Goal: Entertainment & Leisure: Consume media (video, audio)

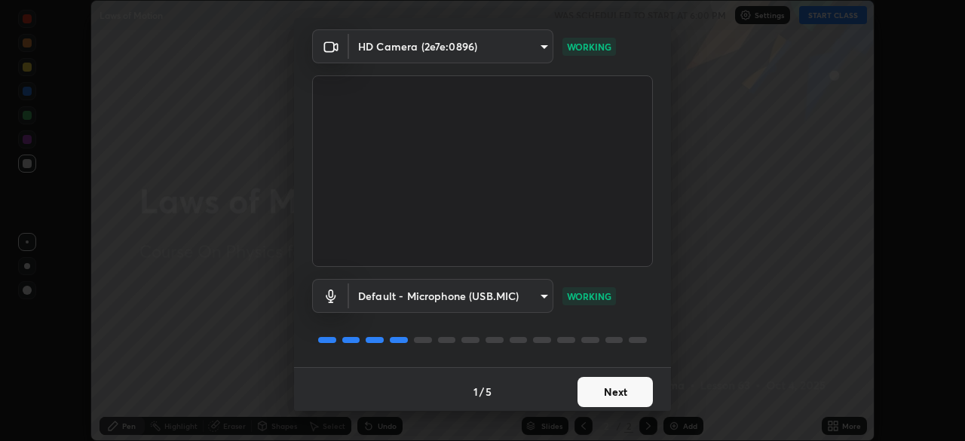
scroll to position [54, 0]
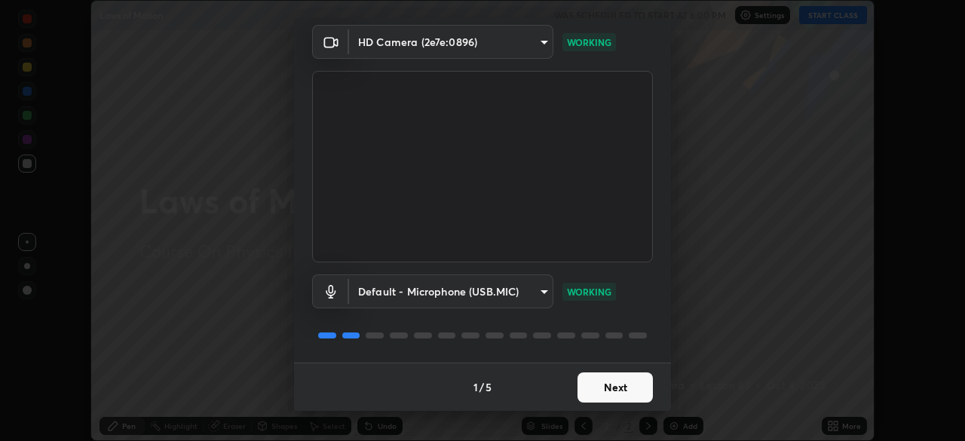
click at [599, 375] on button "Next" at bounding box center [614, 387] width 75 height 30
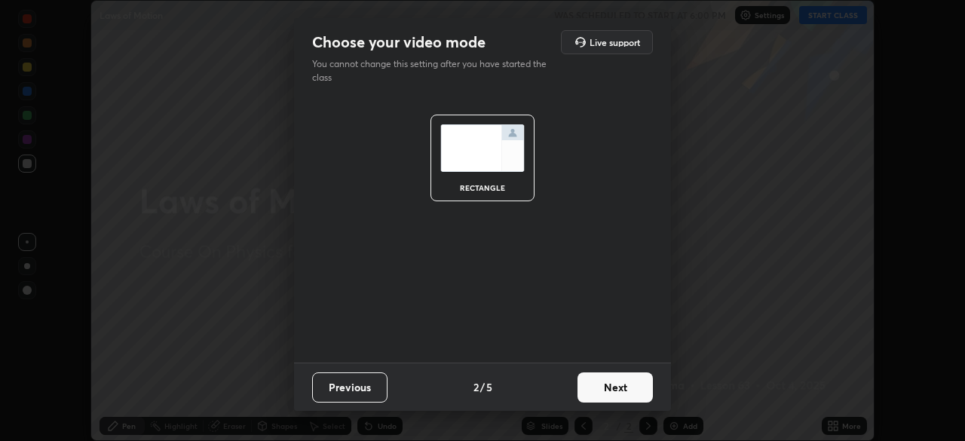
click at [605, 381] on button "Next" at bounding box center [614, 387] width 75 height 30
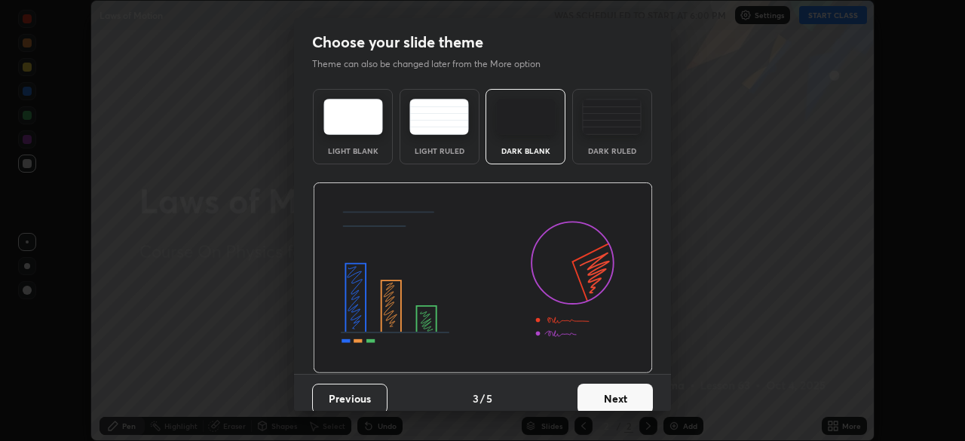
click at [620, 134] on img at bounding box center [612, 117] width 60 height 36
click at [592, 375] on div "Previous 3 / 5 Next" at bounding box center [482, 398] width 377 height 48
click at [593, 397] on button "Next" at bounding box center [614, 399] width 75 height 30
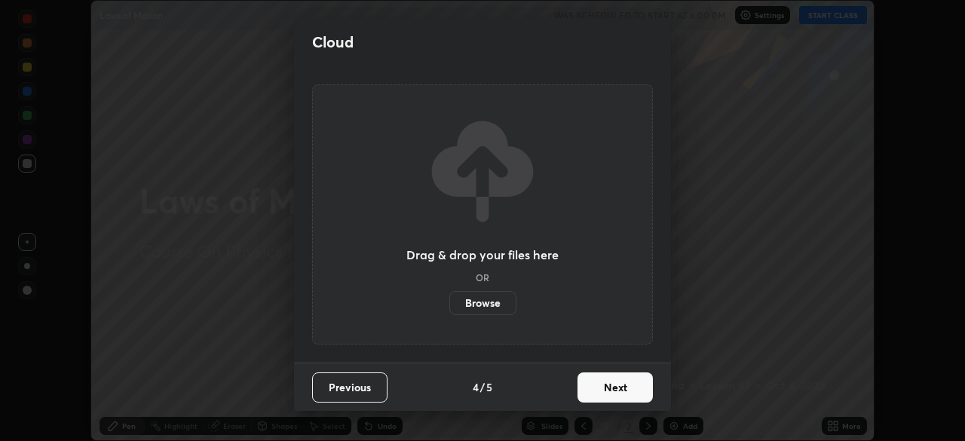
click at [594, 393] on button "Next" at bounding box center [614, 387] width 75 height 30
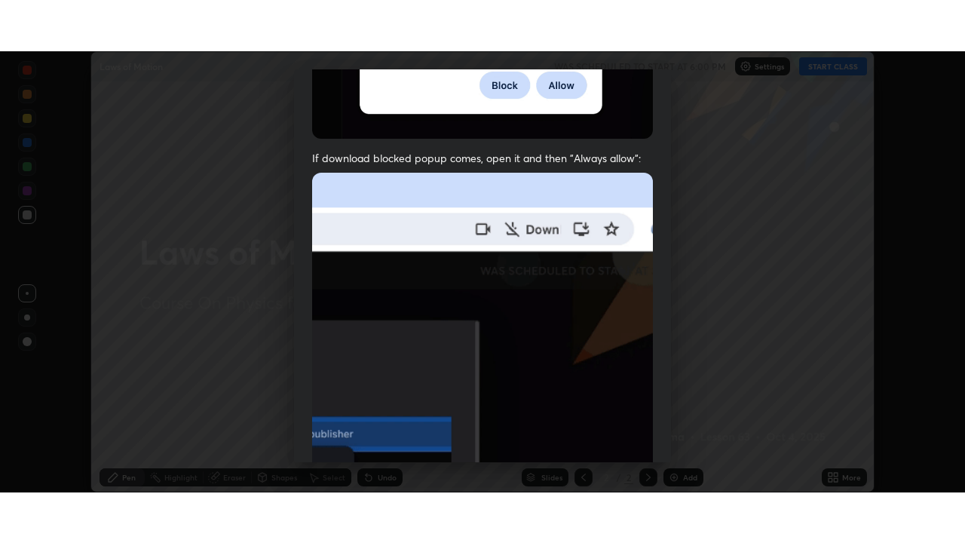
scroll to position [361, 0]
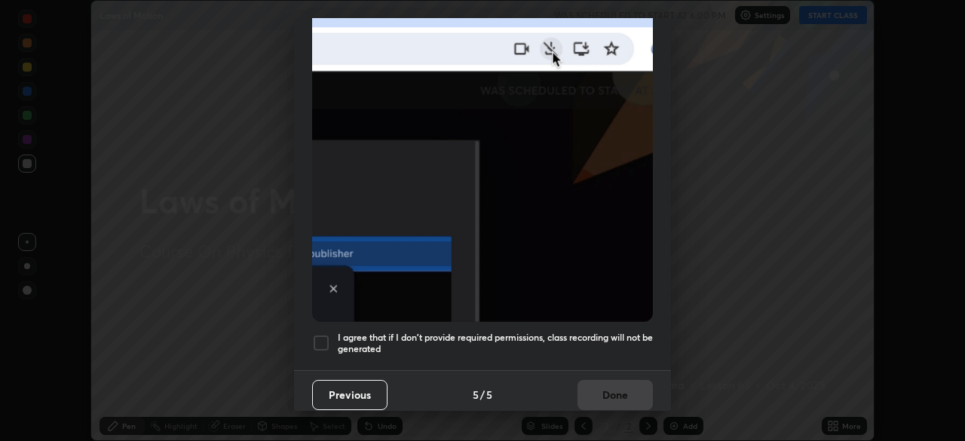
click at [317, 338] on div at bounding box center [321, 343] width 18 height 18
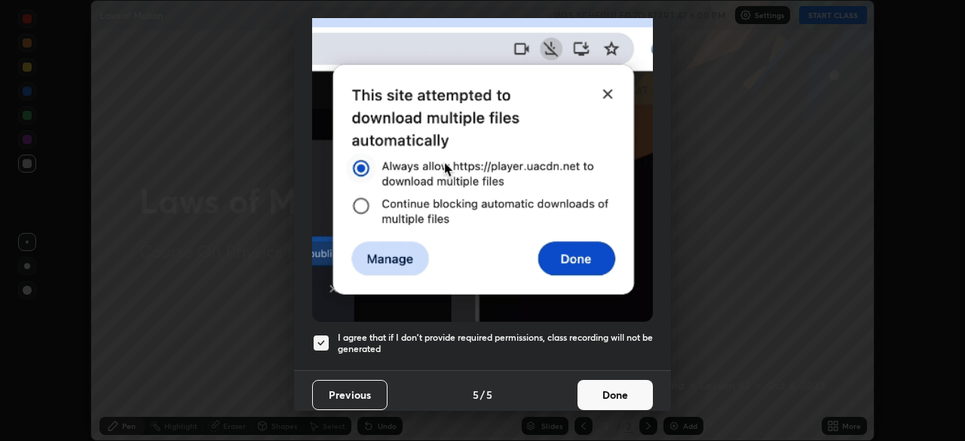
click at [605, 384] on button "Done" at bounding box center [614, 395] width 75 height 30
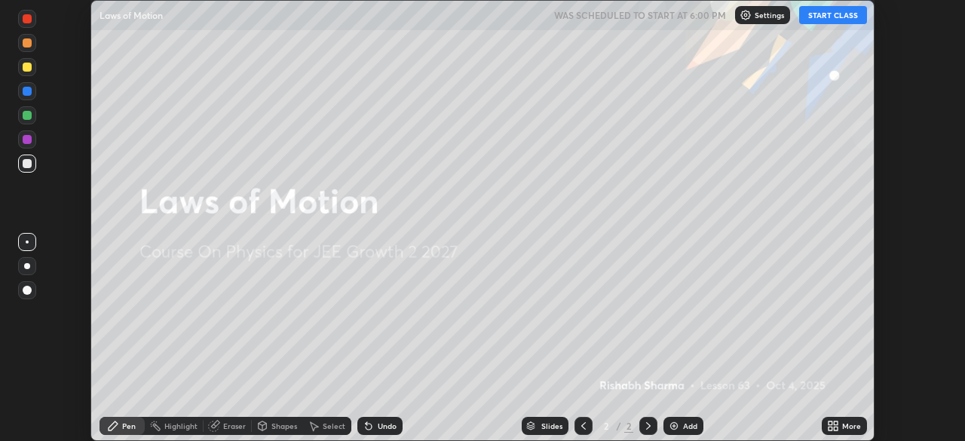
click at [837, 422] on icon at bounding box center [836, 423] width 4 height 4
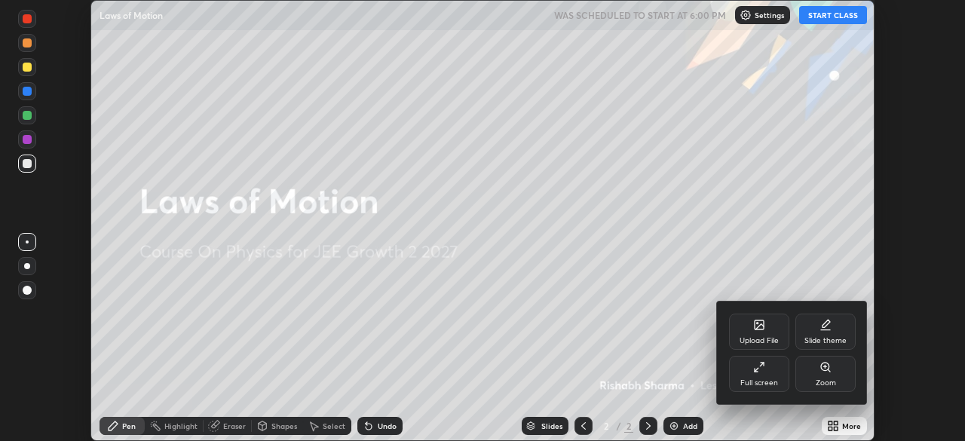
click at [764, 381] on div "Full screen" at bounding box center [759, 383] width 38 height 8
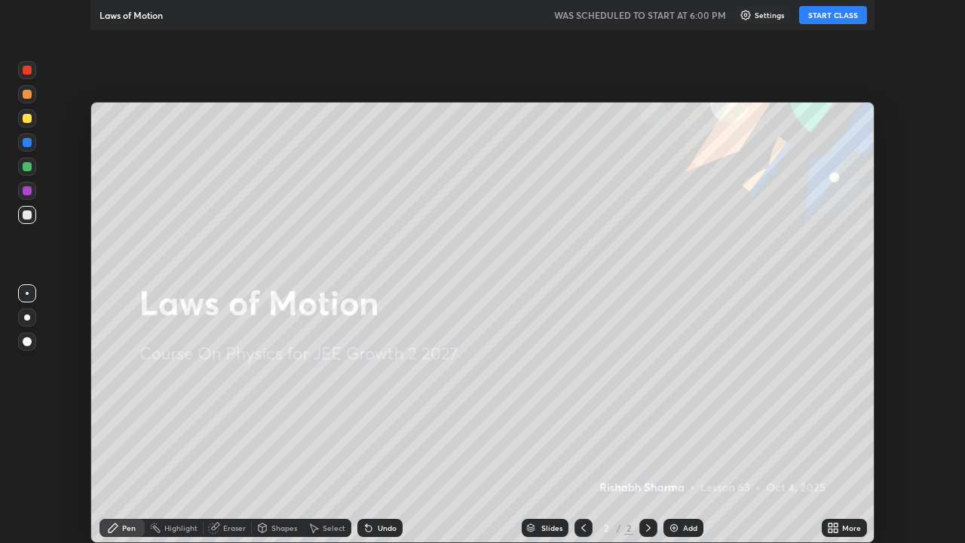
scroll to position [543, 965]
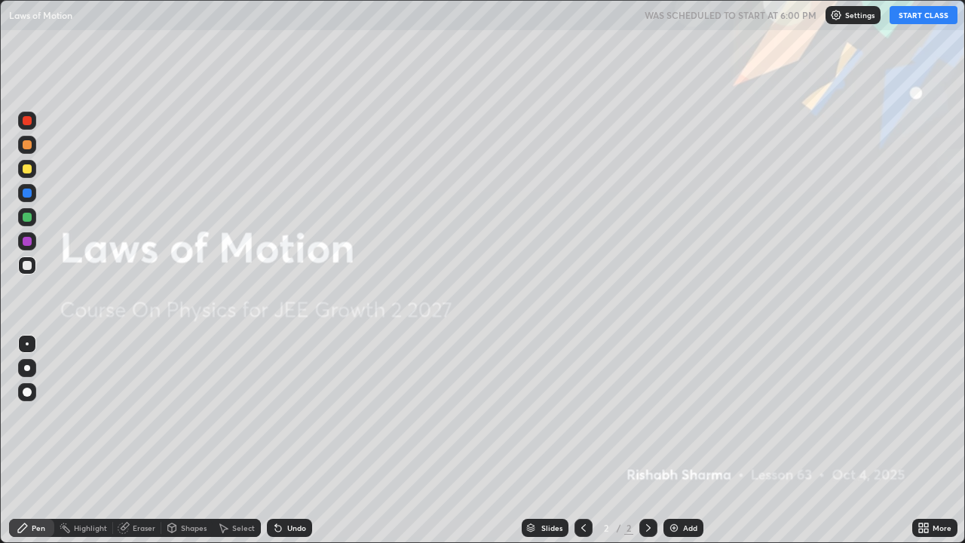
click at [919, 22] on button "START CLASS" at bounding box center [923, 15] width 68 height 18
click at [678, 440] on div "Add" at bounding box center [683, 528] width 40 height 18
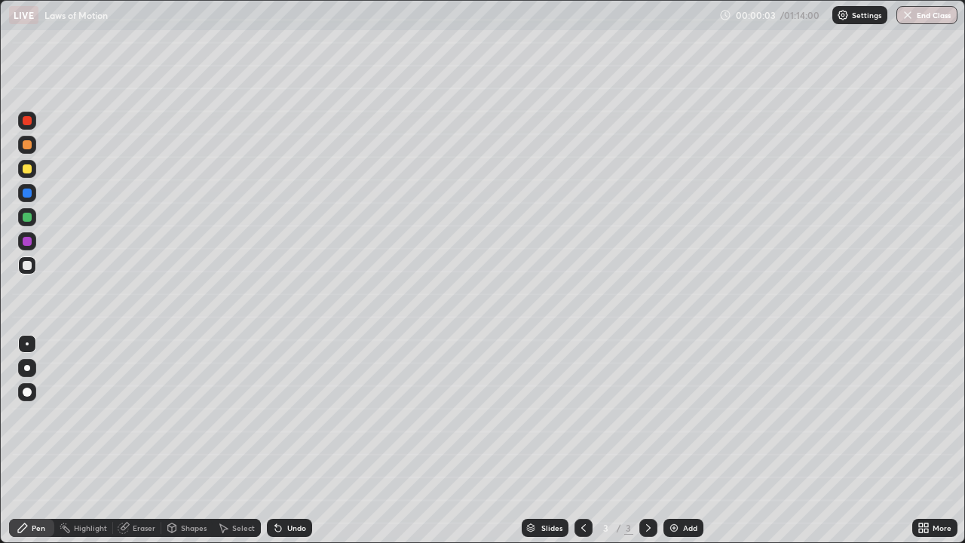
click at [27, 266] on div at bounding box center [27, 265] width 9 height 9
click at [29, 367] on div at bounding box center [27, 368] width 6 height 6
click at [288, 440] on div "Undo" at bounding box center [296, 528] width 19 height 8
click at [289, 440] on div "Undo" at bounding box center [296, 528] width 19 height 8
click at [287, 440] on div "Undo" at bounding box center [296, 528] width 19 height 8
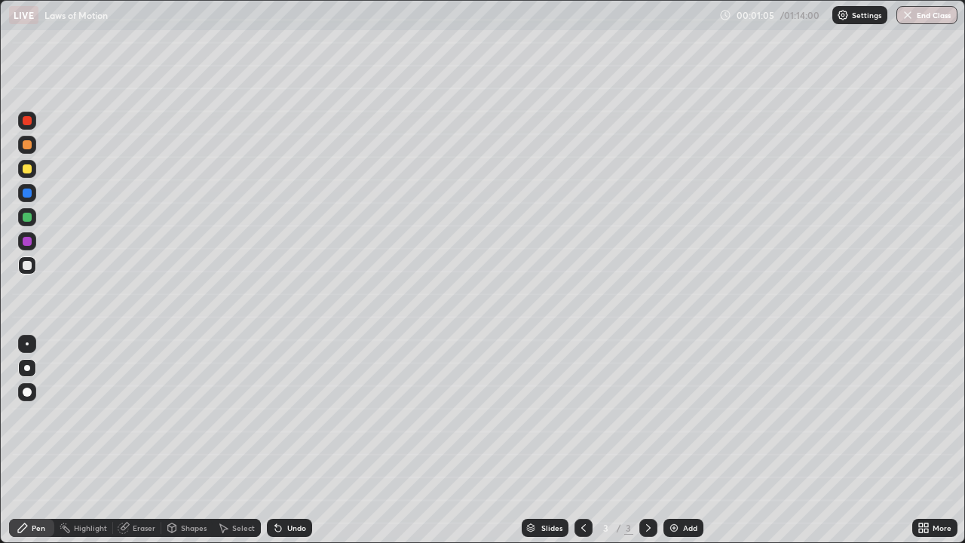
click at [27, 170] on div at bounding box center [27, 168] width 9 height 9
click at [24, 263] on div at bounding box center [27, 265] width 9 height 9
click at [30, 268] on div at bounding box center [27, 265] width 9 height 9
click at [31, 172] on div at bounding box center [27, 169] width 18 height 18
click at [27, 368] on div at bounding box center [27, 368] width 6 height 6
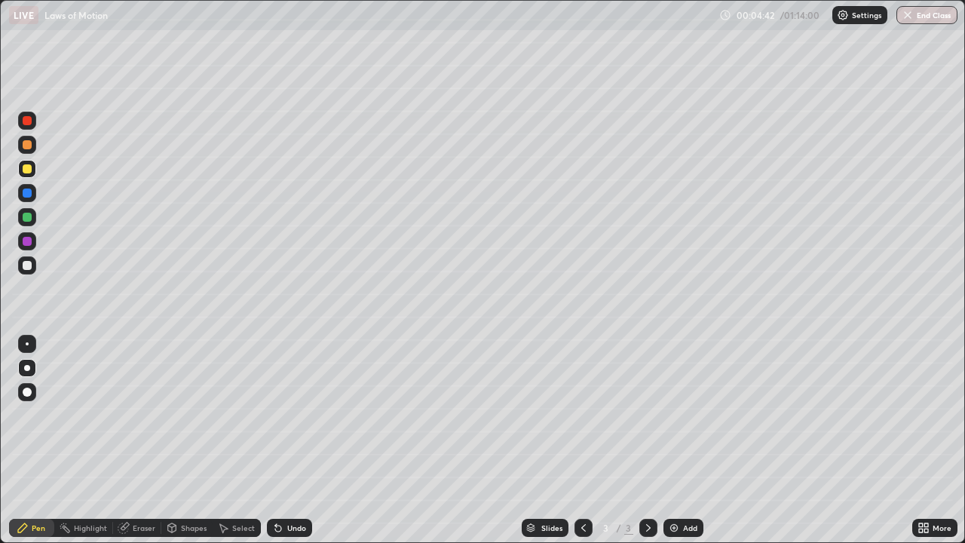
click at [23, 272] on div at bounding box center [27, 265] width 18 height 18
click at [680, 440] on div "Add" at bounding box center [683, 528] width 40 height 18
click at [191, 440] on div "Shapes" at bounding box center [194, 528] width 26 height 8
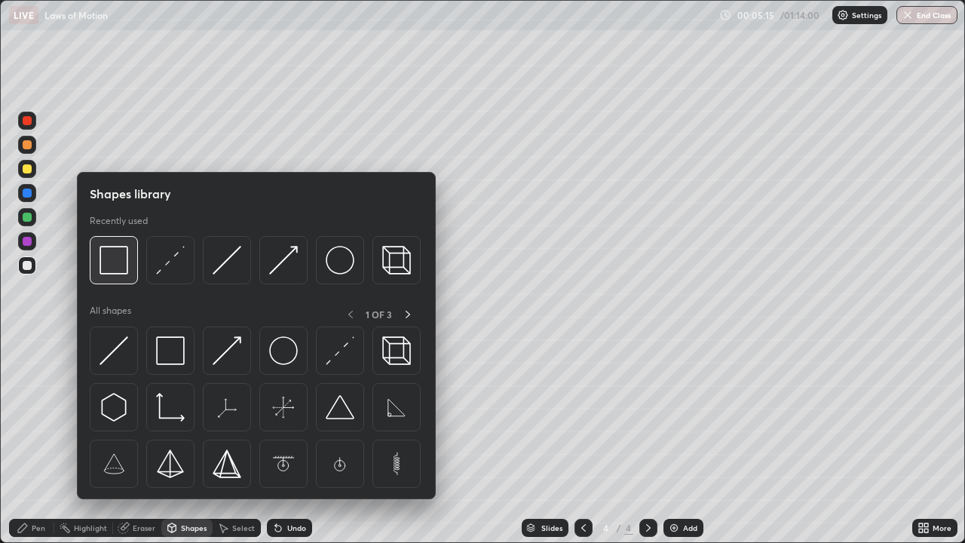
click at [121, 271] on img at bounding box center [114, 260] width 29 height 29
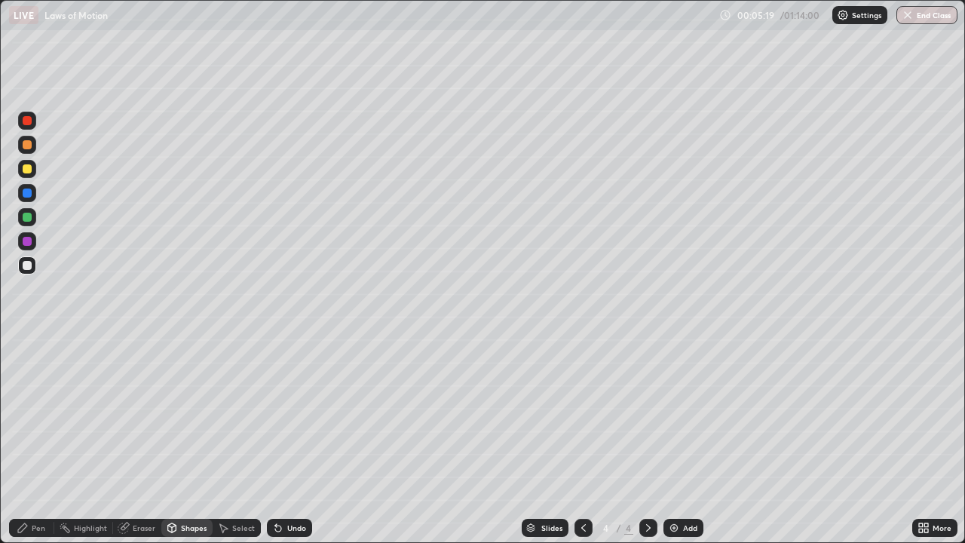
click at [31, 440] on div "Pen" at bounding box center [31, 528] width 45 height 18
click at [197, 440] on div "Shapes" at bounding box center [194, 528] width 26 height 8
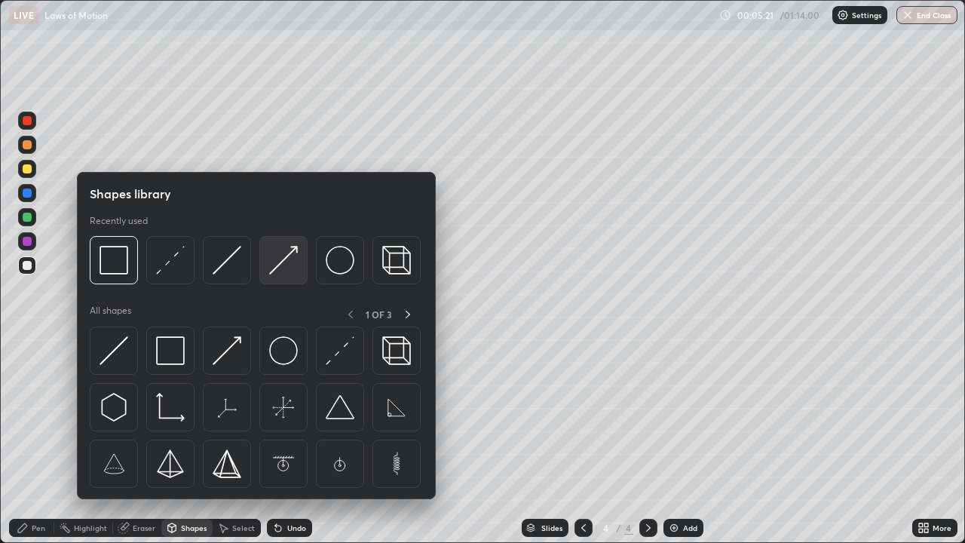
click at [286, 270] on img at bounding box center [283, 260] width 29 height 29
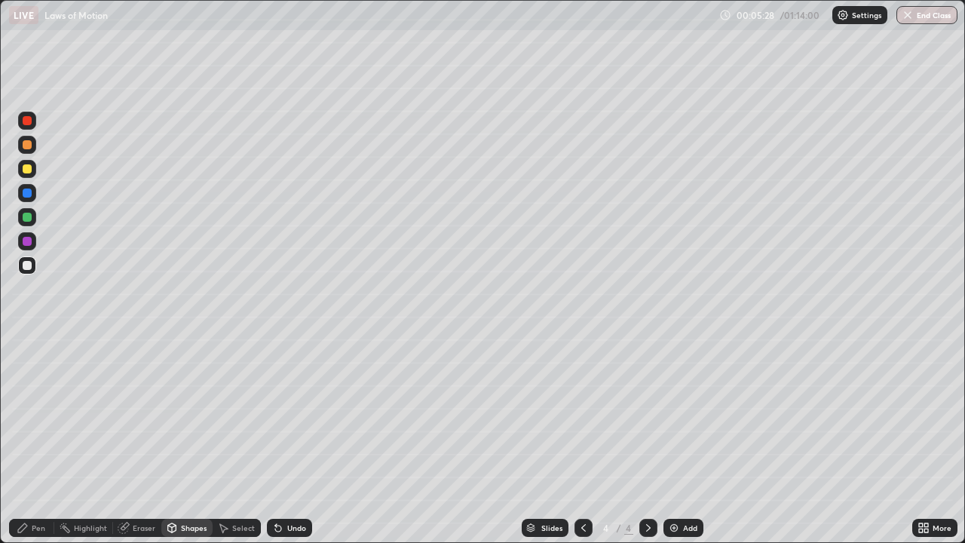
click at [41, 440] on div "Pen" at bounding box center [39, 528] width 14 height 8
click at [291, 440] on div "Undo" at bounding box center [296, 528] width 19 height 8
click at [29, 172] on div at bounding box center [27, 168] width 9 height 9
click at [27, 368] on div at bounding box center [27, 368] width 6 height 6
click at [30, 265] on div at bounding box center [27, 265] width 9 height 9
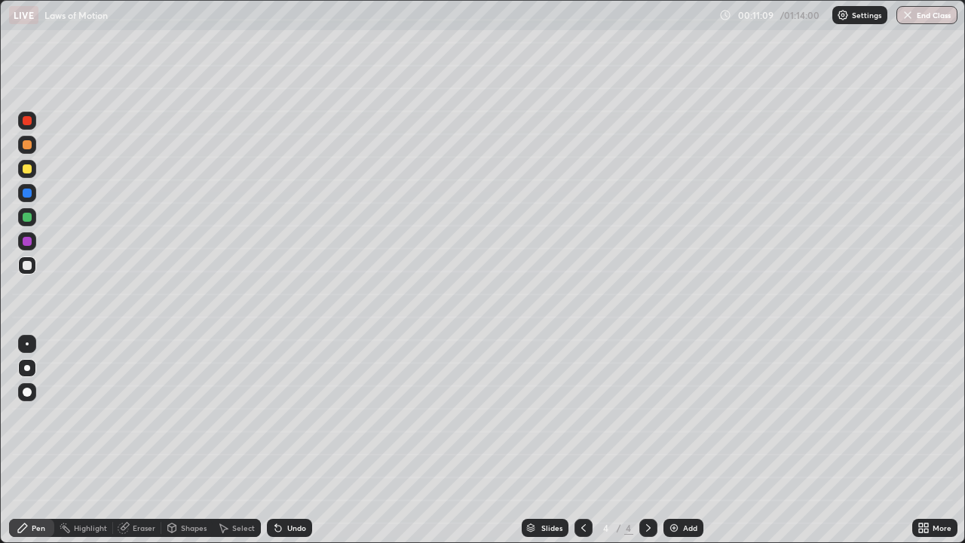
click at [678, 440] on img at bounding box center [674, 528] width 12 height 12
click at [184, 440] on div "Shapes" at bounding box center [194, 528] width 26 height 8
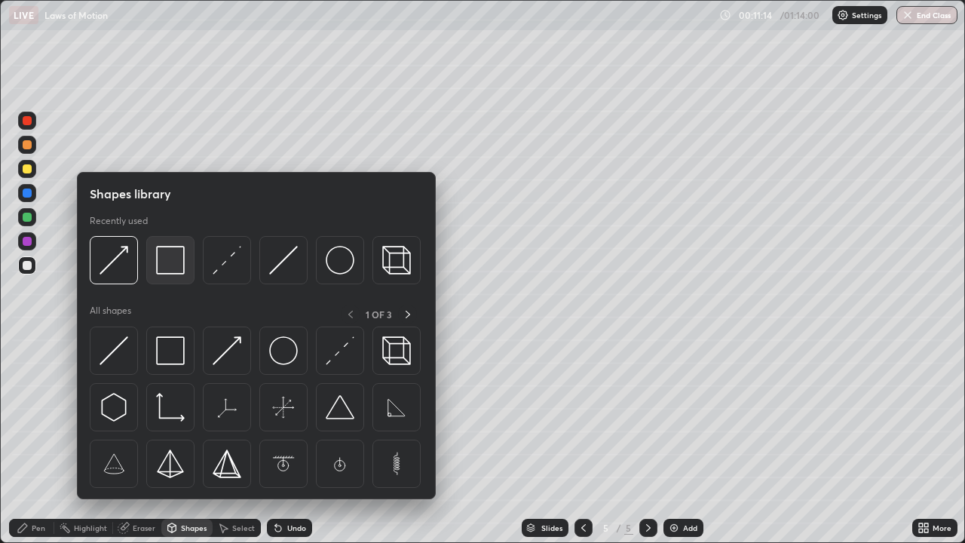
click at [173, 266] on img at bounding box center [170, 260] width 29 height 29
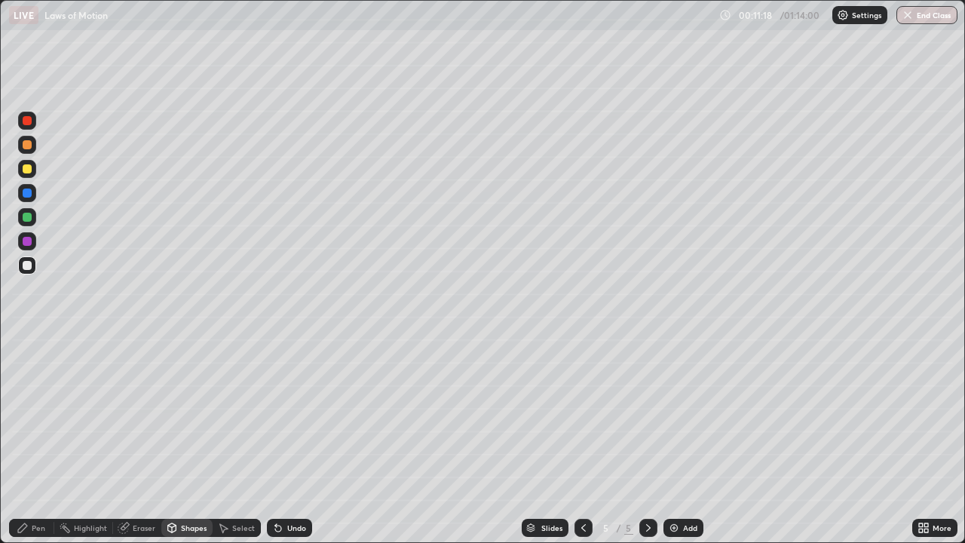
click at [44, 440] on div "Pen" at bounding box center [39, 528] width 14 height 8
click at [674, 440] on img at bounding box center [674, 528] width 12 height 12
click at [185, 440] on div "Shapes" at bounding box center [194, 528] width 26 height 8
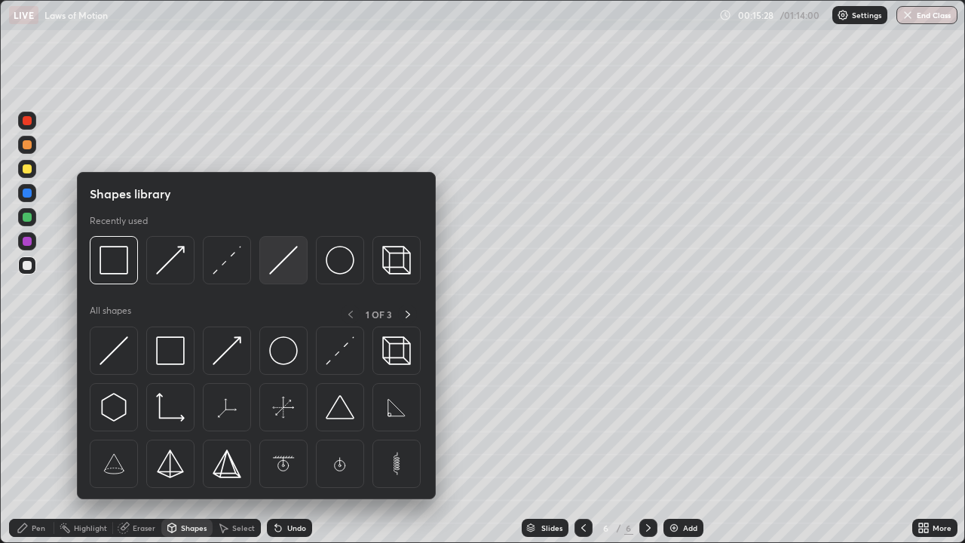
click at [282, 270] on img at bounding box center [283, 260] width 29 height 29
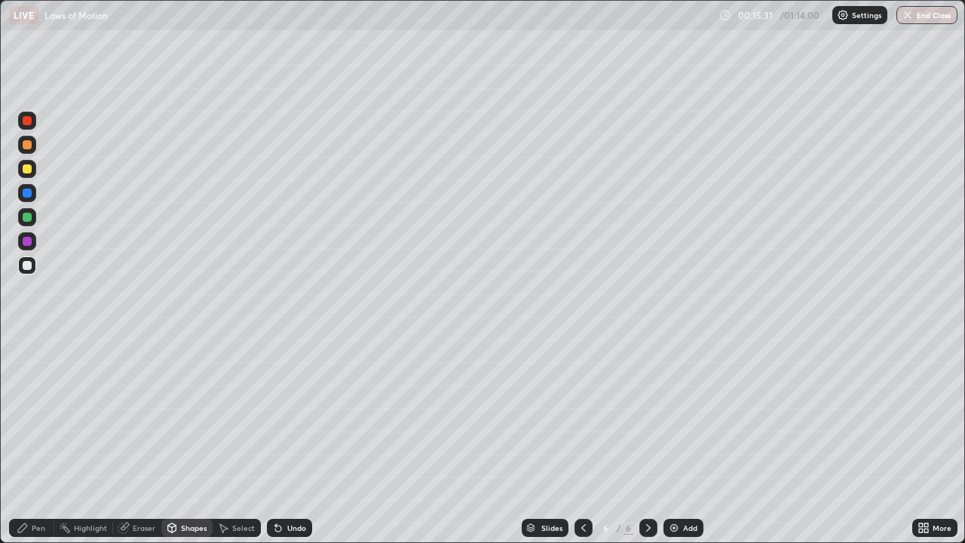
click at [43, 440] on div "Pen" at bounding box center [31, 528] width 45 height 18
click at [26, 170] on div at bounding box center [27, 168] width 9 height 9
click at [28, 269] on div at bounding box center [27, 265] width 9 height 9
click at [683, 440] on div "Add" at bounding box center [690, 528] width 14 height 8
click at [188, 440] on div "Shapes" at bounding box center [194, 528] width 26 height 8
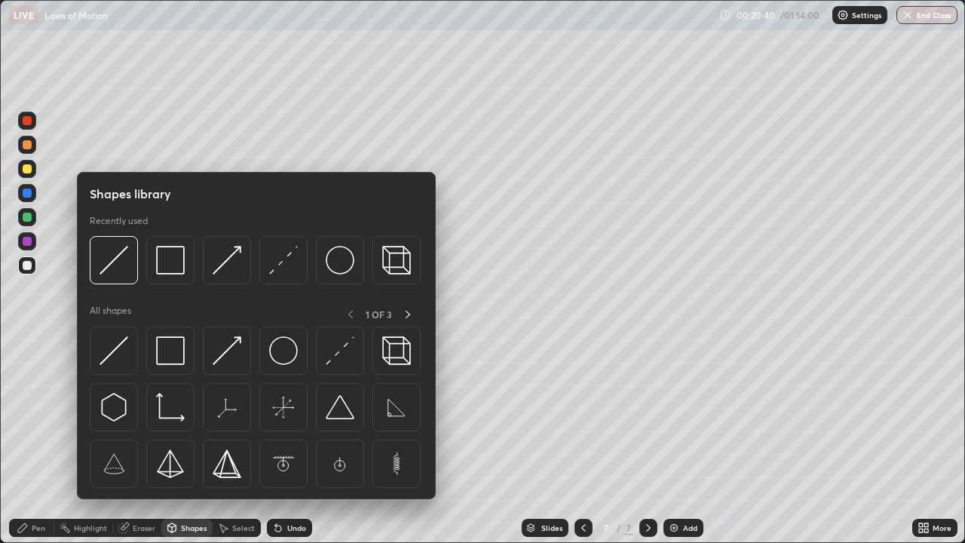
click at [128, 275] on div at bounding box center [114, 260] width 48 height 48
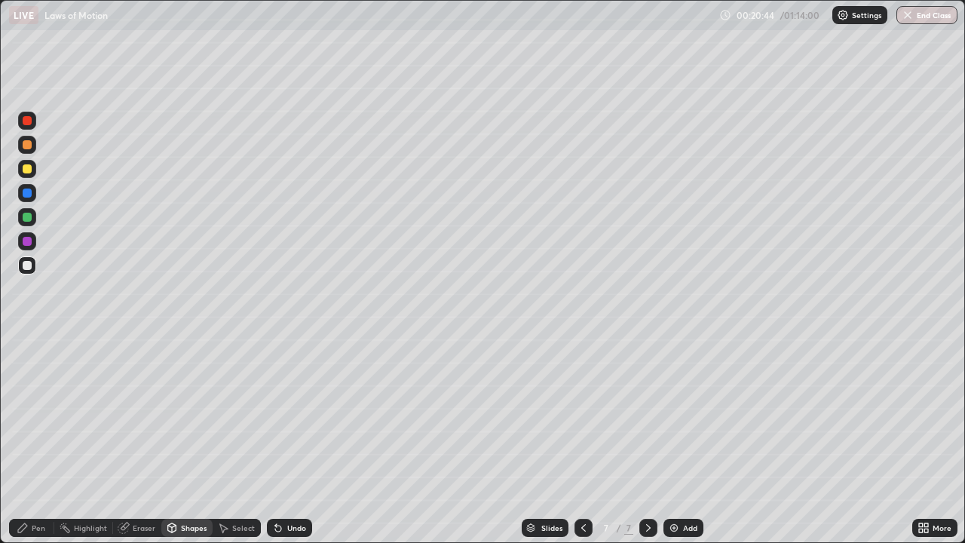
click at [38, 440] on div "Pen" at bounding box center [39, 528] width 14 height 8
click at [27, 400] on div at bounding box center [27, 392] width 18 height 18
click at [34, 369] on div at bounding box center [27, 368] width 18 height 18
click at [24, 175] on div at bounding box center [27, 169] width 18 height 18
click at [28, 264] on div at bounding box center [27, 265] width 9 height 9
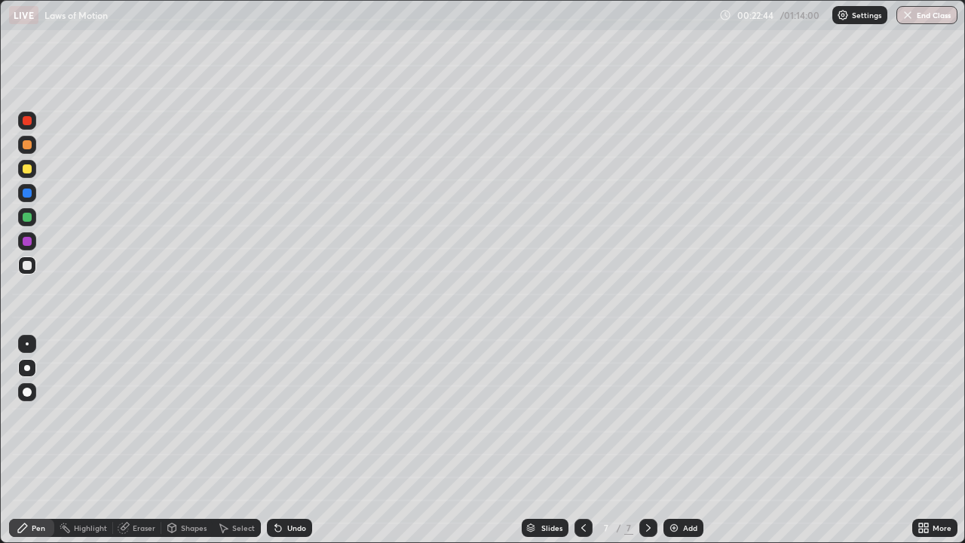
click at [29, 176] on div at bounding box center [27, 169] width 18 height 18
click at [27, 216] on div at bounding box center [27, 217] width 9 height 9
click at [27, 268] on div at bounding box center [27, 265] width 9 height 9
click at [181, 440] on div "Shapes" at bounding box center [194, 528] width 26 height 8
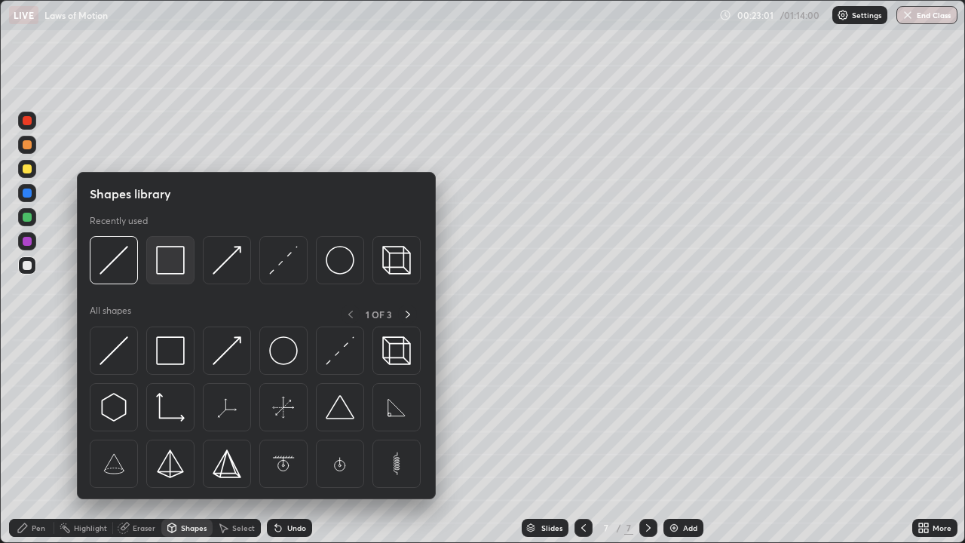
click at [171, 258] on img at bounding box center [170, 260] width 29 height 29
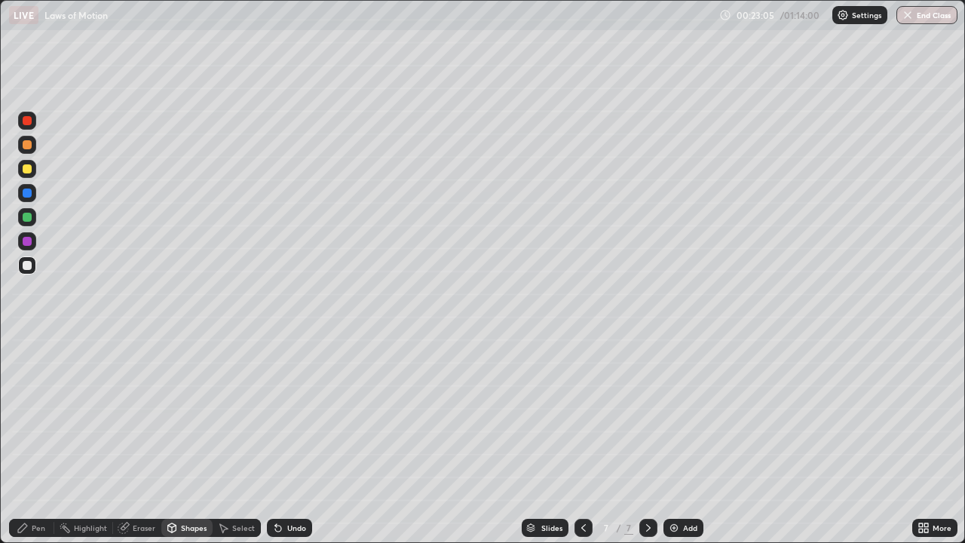
click at [38, 440] on div "Pen" at bounding box center [39, 528] width 14 height 8
click at [276, 440] on icon at bounding box center [278, 528] width 6 height 6
click at [672, 440] on div "Add" at bounding box center [683, 528] width 40 height 18
click at [583, 440] on icon at bounding box center [583, 528] width 12 height 12
click at [644, 440] on icon at bounding box center [648, 528] width 12 height 12
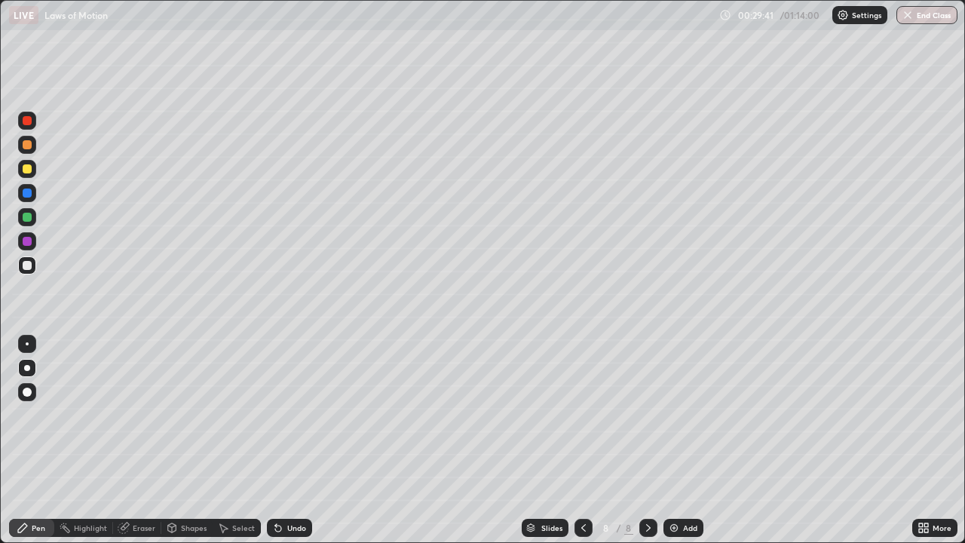
click at [24, 268] on div at bounding box center [27, 265] width 9 height 9
click at [582, 440] on icon at bounding box center [583, 528] width 12 height 12
click at [646, 440] on icon at bounding box center [648, 528] width 5 height 8
click at [31, 272] on div at bounding box center [27, 265] width 18 height 18
click at [25, 173] on div at bounding box center [27, 168] width 9 height 9
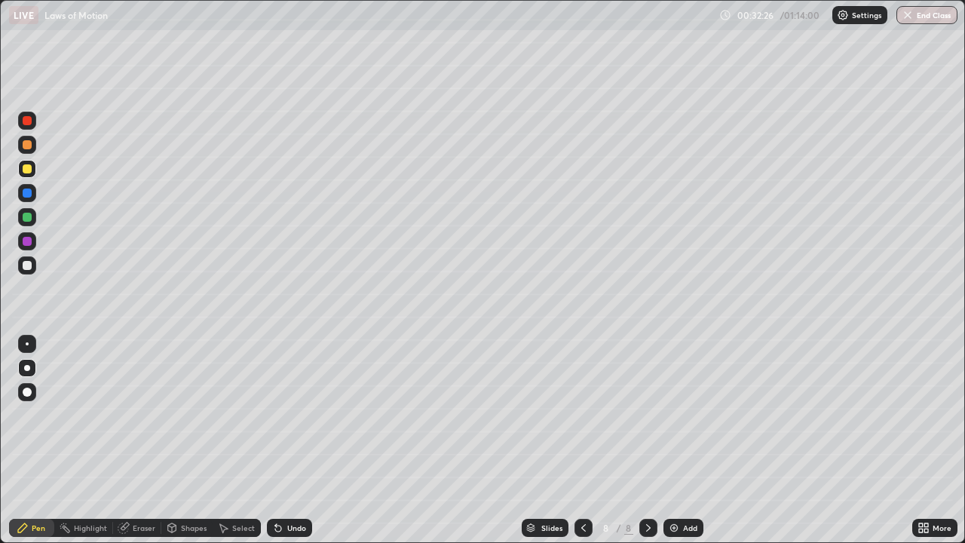
click at [300, 440] on div "Undo" at bounding box center [296, 528] width 19 height 8
click at [299, 440] on div "Undo" at bounding box center [289, 528] width 45 height 18
click at [289, 440] on div "Undo" at bounding box center [296, 528] width 19 height 8
click at [675, 440] on div "Add" at bounding box center [683, 528] width 40 height 18
click at [27, 271] on div at bounding box center [27, 265] width 18 height 18
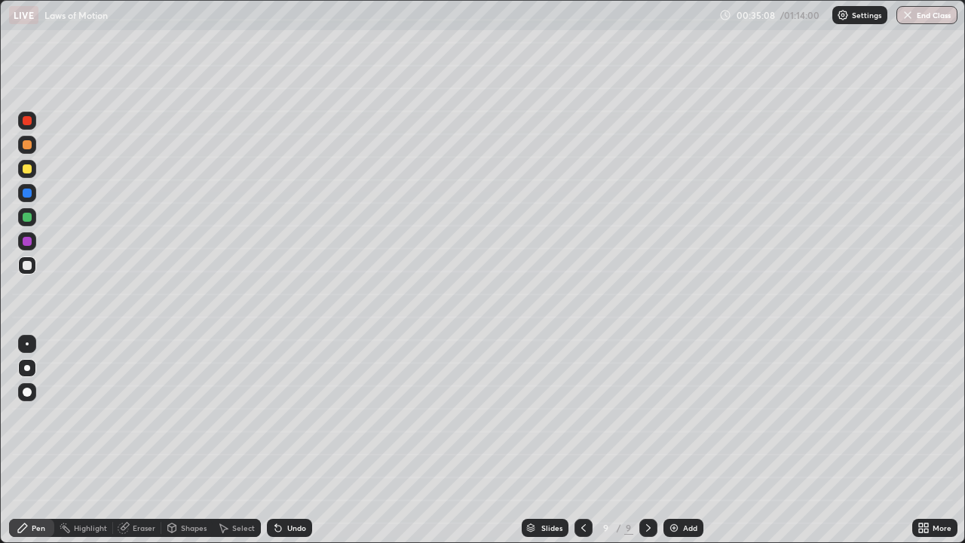
click at [27, 266] on div at bounding box center [27, 265] width 9 height 9
click at [29, 170] on div at bounding box center [27, 168] width 9 height 9
click at [25, 219] on div at bounding box center [27, 217] width 9 height 9
click at [25, 388] on div at bounding box center [27, 391] width 9 height 9
click at [25, 165] on div at bounding box center [27, 168] width 9 height 9
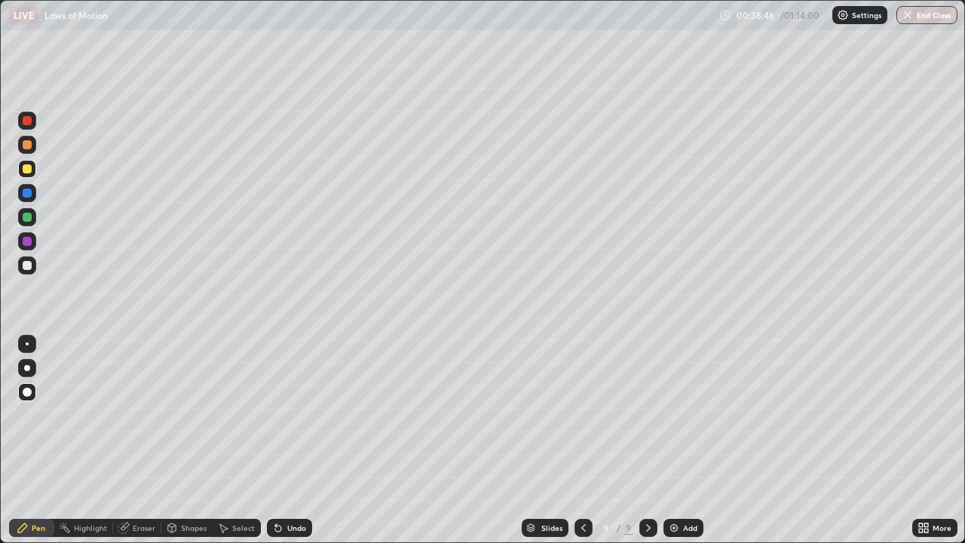
click at [26, 267] on div at bounding box center [27, 265] width 9 height 9
click at [683, 440] on div "Add" at bounding box center [690, 528] width 14 height 8
click at [26, 361] on div at bounding box center [27, 368] width 18 height 18
click at [581, 440] on icon at bounding box center [583, 528] width 12 height 12
click at [588, 440] on div at bounding box center [583, 528] width 18 height 18
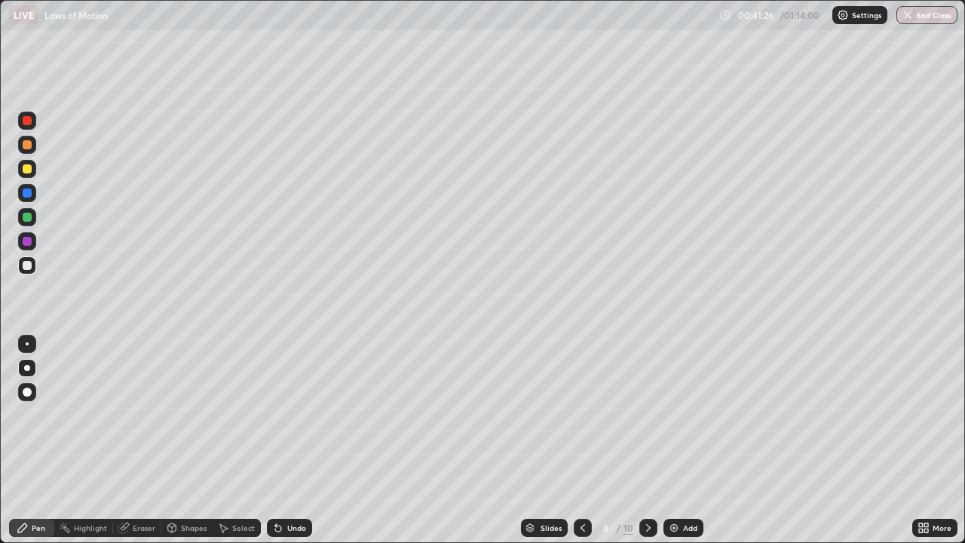
click at [586, 440] on div at bounding box center [583, 528] width 18 height 30
click at [647, 440] on icon at bounding box center [648, 528] width 12 height 12
click at [580, 440] on icon at bounding box center [583, 528] width 12 height 12
click at [647, 440] on icon at bounding box center [648, 528] width 12 height 12
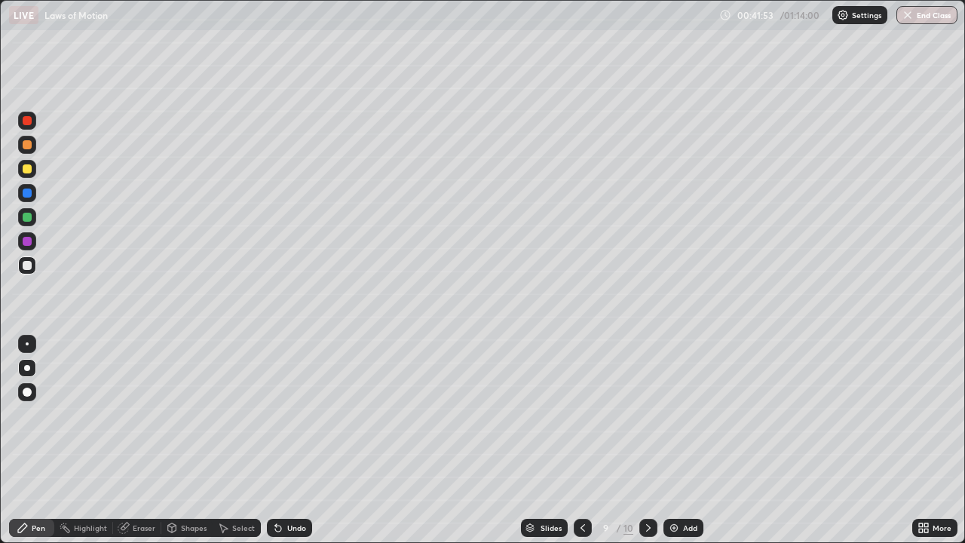
click at [647, 440] on icon at bounding box center [648, 528] width 12 height 12
click at [29, 168] on div at bounding box center [27, 168] width 9 height 9
click at [145, 440] on div "Eraser" at bounding box center [144, 528] width 23 height 8
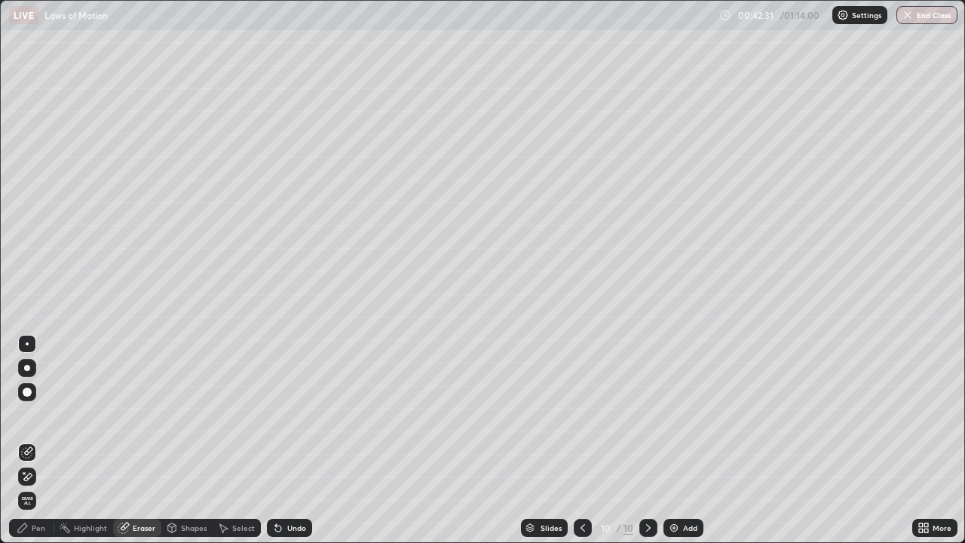
click at [40, 440] on div "Pen" at bounding box center [39, 528] width 14 height 8
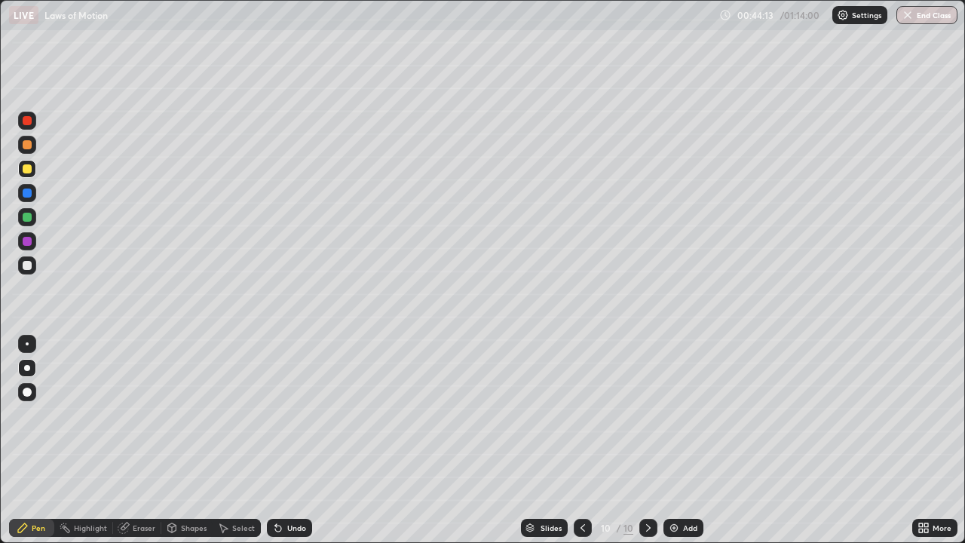
click at [582, 440] on icon at bounding box center [583, 528] width 12 height 12
click at [647, 440] on icon at bounding box center [648, 528] width 12 height 12
click at [581, 440] on icon at bounding box center [583, 528] width 12 height 12
click at [640, 440] on div at bounding box center [648, 528] width 18 height 18
click at [581, 440] on icon at bounding box center [583, 528] width 12 height 12
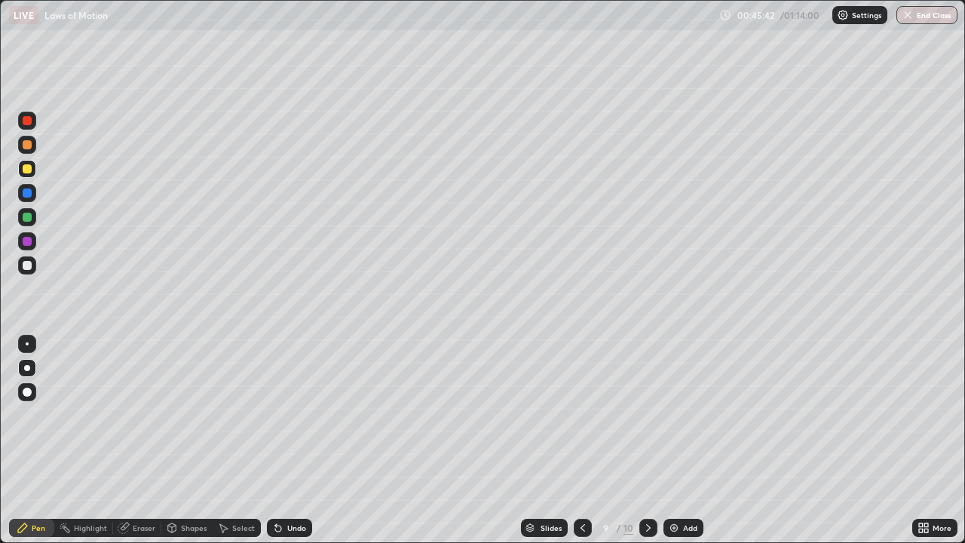
click at [581, 440] on icon at bounding box center [583, 528] width 12 height 12
click at [587, 440] on div at bounding box center [583, 528] width 18 height 18
click at [647, 440] on icon at bounding box center [648, 528] width 12 height 12
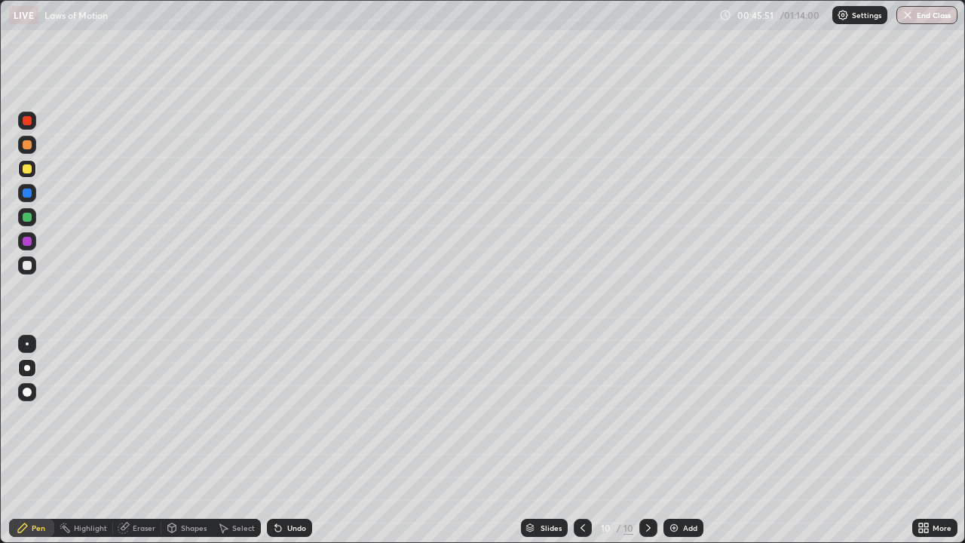
click at [644, 440] on icon at bounding box center [648, 528] width 12 height 12
click at [678, 440] on img at bounding box center [674, 528] width 12 height 12
click at [28, 268] on div at bounding box center [27, 265] width 9 height 9
click at [197, 440] on div "Shapes" at bounding box center [194, 528] width 26 height 8
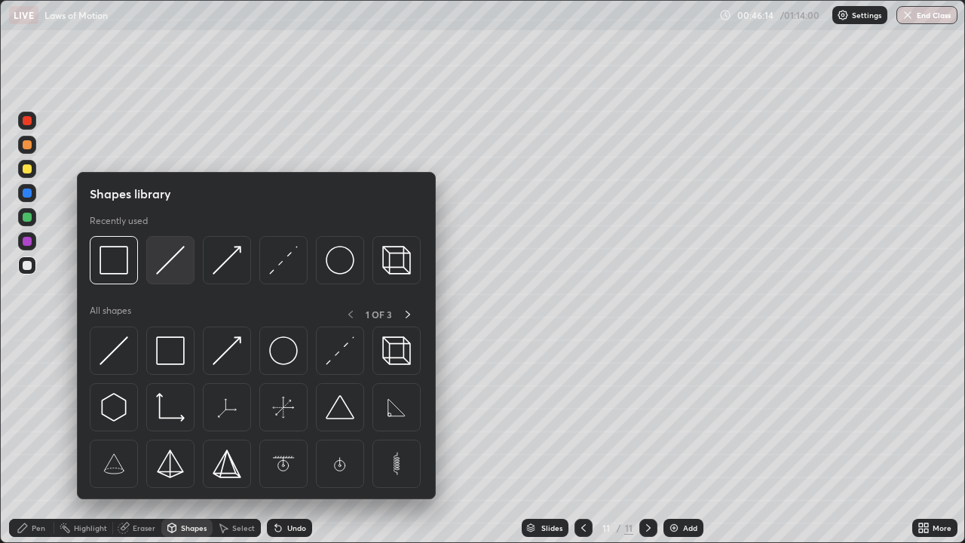
click at [173, 272] on img at bounding box center [170, 260] width 29 height 29
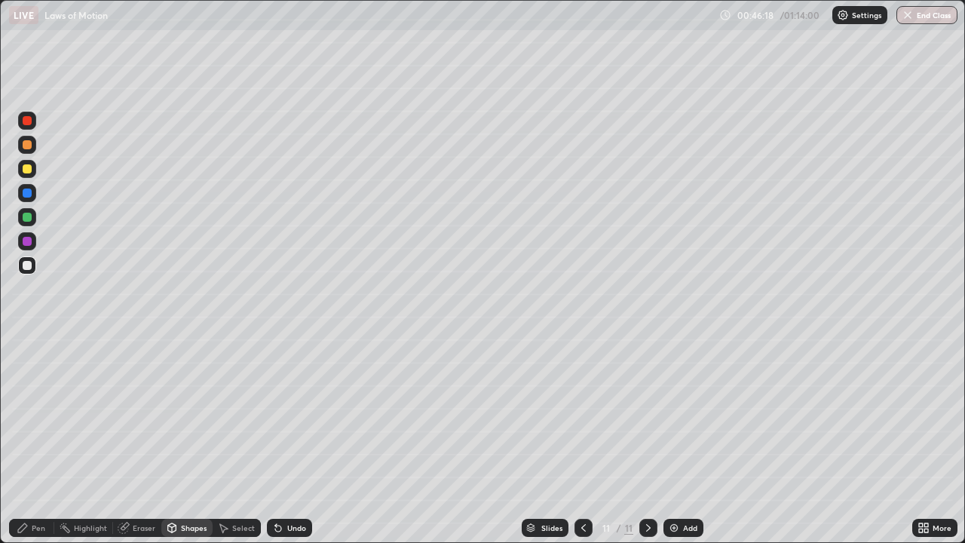
click at [195, 440] on div "Shapes" at bounding box center [194, 528] width 26 height 8
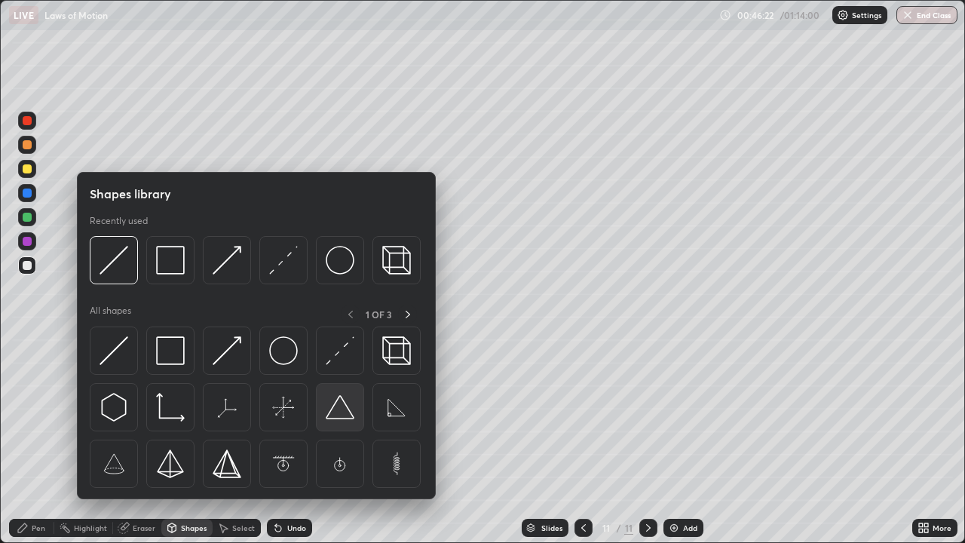
click at [348, 412] on img at bounding box center [340, 407] width 29 height 29
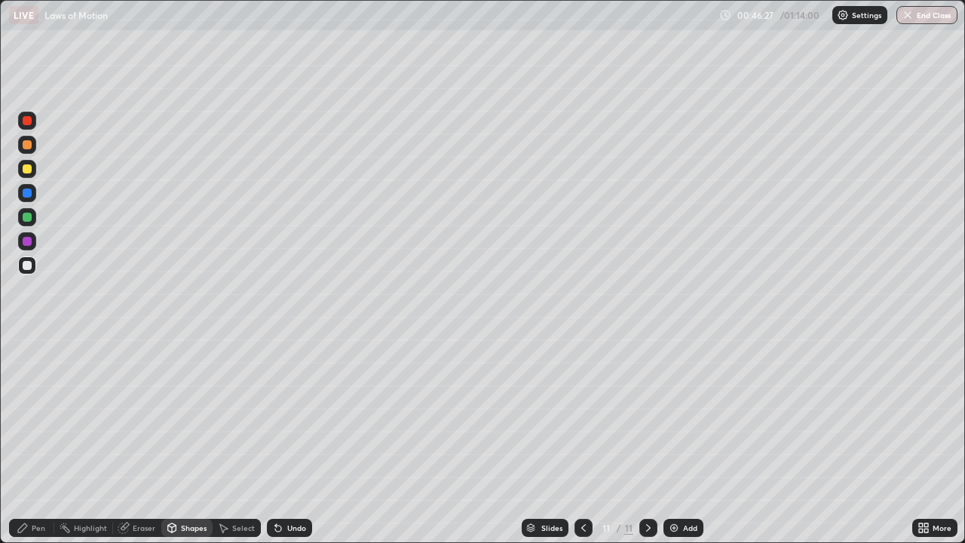
click at [39, 440] on div "Pen" at bounding box center [39, 528] width 14 height 8
click at [287, 440] on div "Undo" at bounding box center [296, 528] width 19 height 8
click at [194, 440] on div "Shapes" at bounding box center [194, 528] width 26 height 8
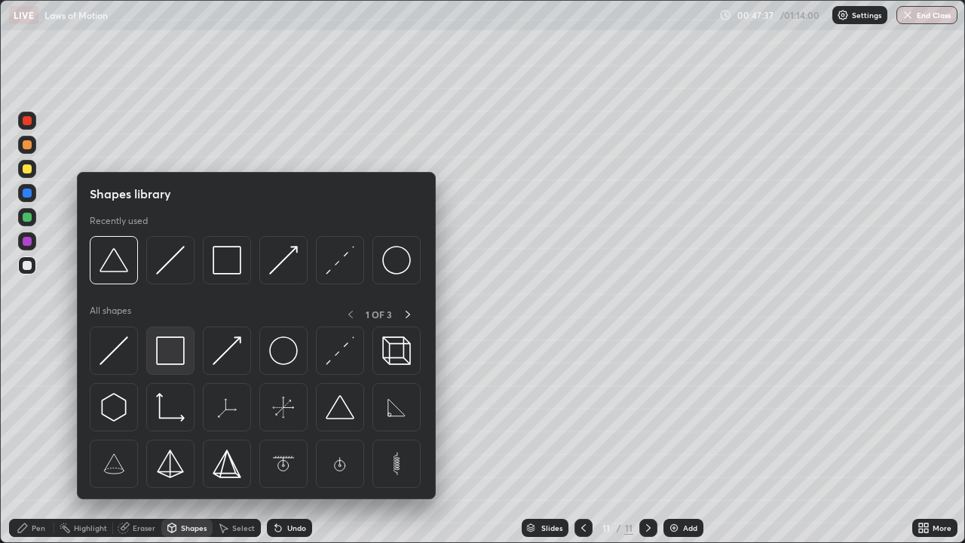
click at [178, 357] on img at bounding box center [170, 350] width 29 height 29
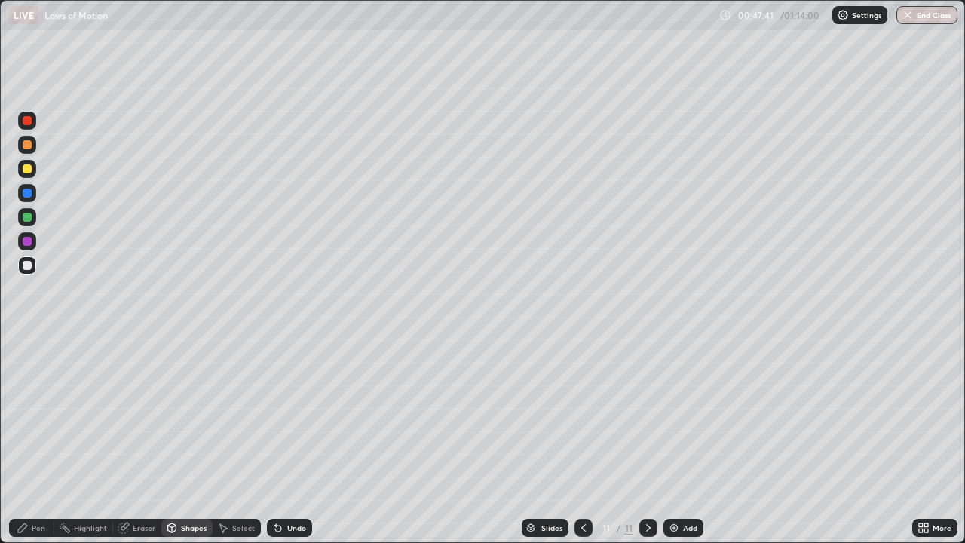
click at [40, 440] on div "Pen" at bounding box center [31, 528] width 45 height 18
click at [193, 440] on div "Shapes" at bounding box center [194, 528] width 26 height 8
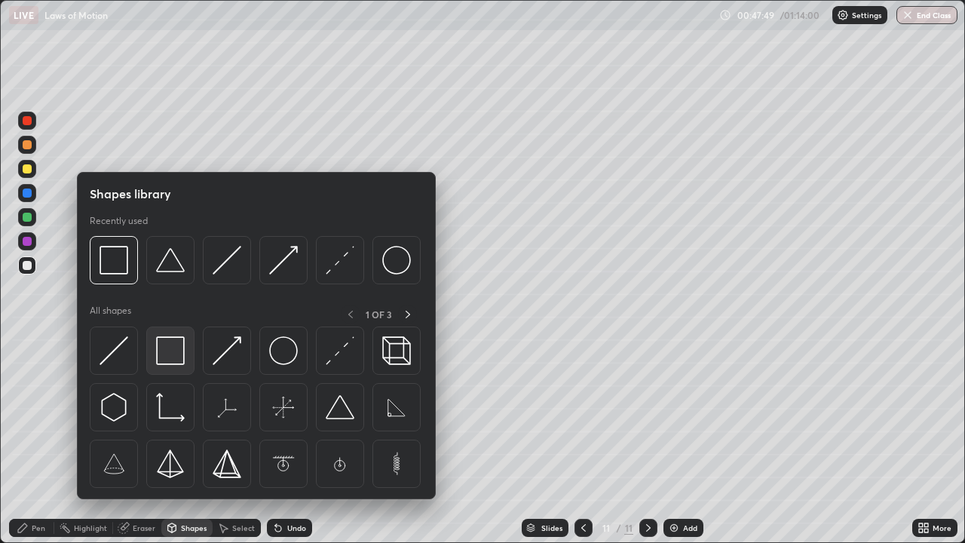
click at [174, 354] on img at bounding box center [170, 350] width 29 height 29
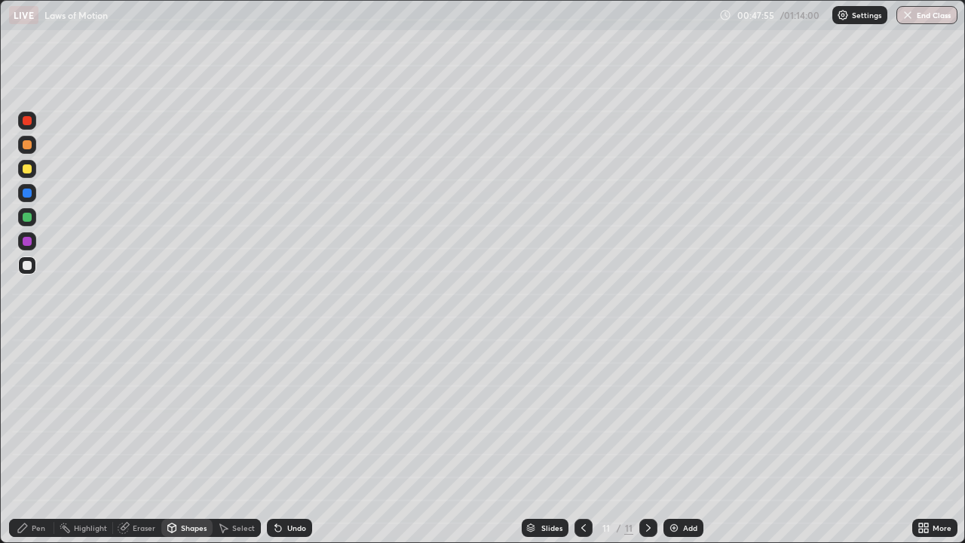
click at [41, 440] on div "Pen" at bounding box center [39, 528] width 14 height 8
click at [27, 344] on div at bounding box center [27, 343] width 3 height 3
click at [916, 14] on button "End Class" at bounding box center [926, 15] width 61 height 18
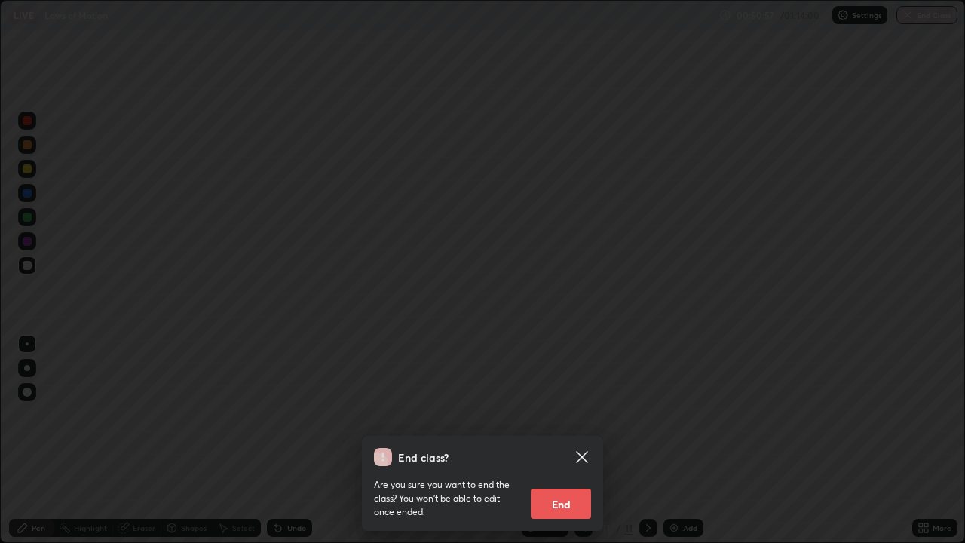
click at [577, 440] on button "End" at bounding box center [561, 503] width 60 height 30
